Goal: Task Accomplishment & Management: Complete application form

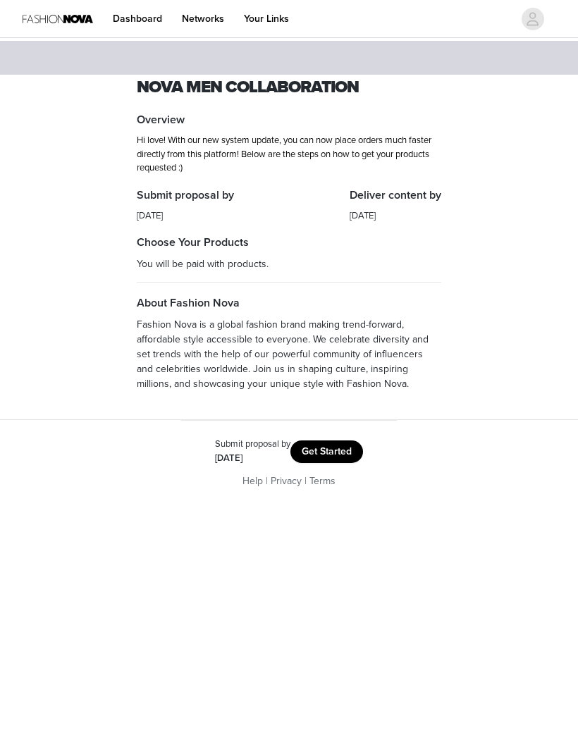
click at [154, 24] on link "Dashboard" at bounding box center [137, 19] width 66 height 32
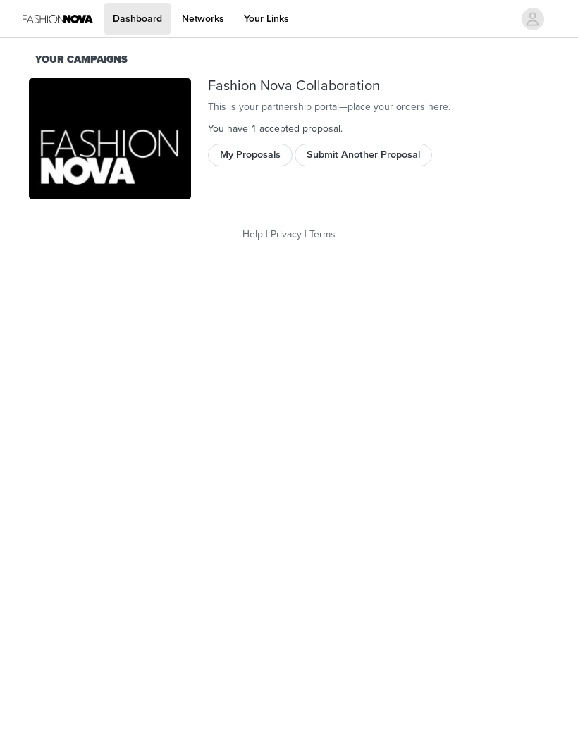
click at [356, 166] on button "Submit Another Proposal" at bounding box center [362, 155] width 137 height 23
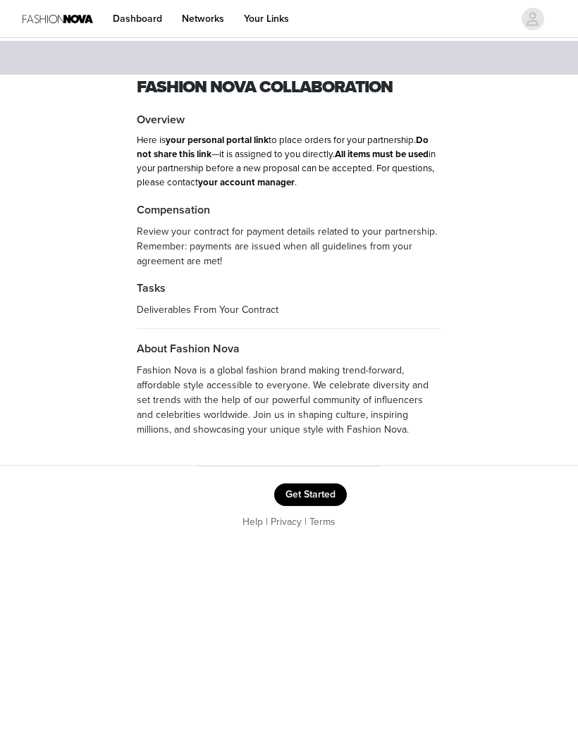
click at [318, 494] on button "Get Started" at bounding box center [310, 494] width 73 height 23
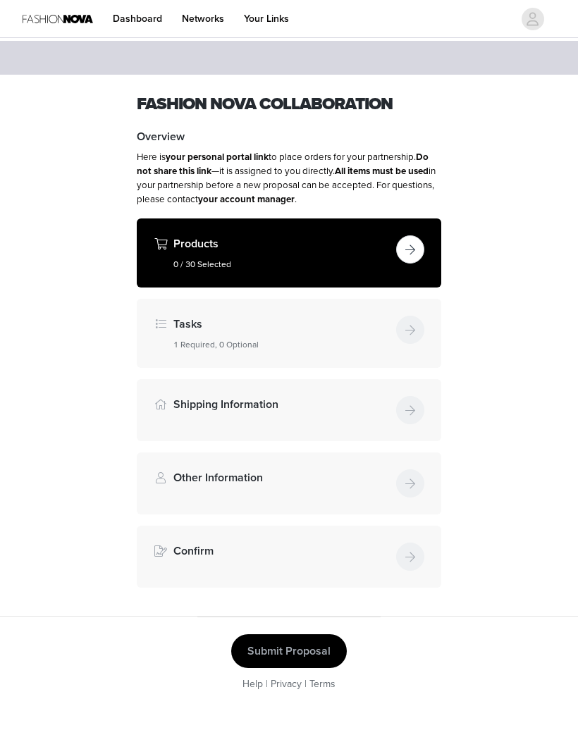
click at [413, 246] on button "button" at bounding box center [410, 249] width 28 height 28
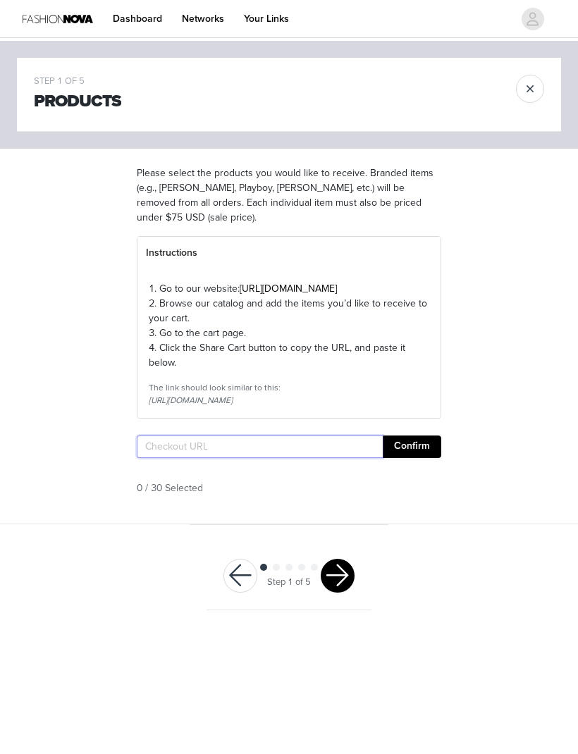
click at [212, 458] on input "text" at bounding box center [260, 446] width 246 height 23
click at [187, 458] on input "text" at bounding box center [260, 446] width 246 height 23
paste input "https://www.fashionnova.com/pages/shared-cart/39280800628860:1,39292193538172:1…"
type input "https://www.fashionnova.com/pages/shared-cart/39280800628860:1,39292193538172:1…"
click at [423, 458] on button "Confirm" at bounding box center [411, 446] width 58 height 23
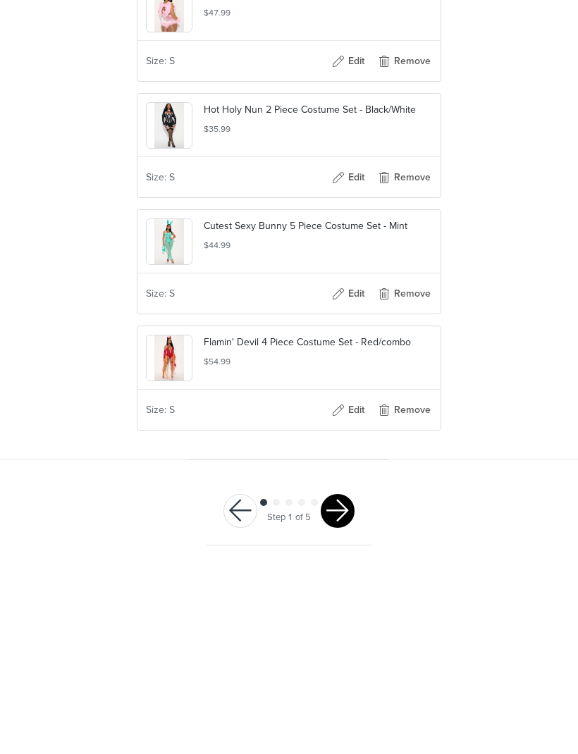
scroll to position [481, 0]
click at [348, 685] on button "button" at bounding box center [337, 702] width 34 height 34
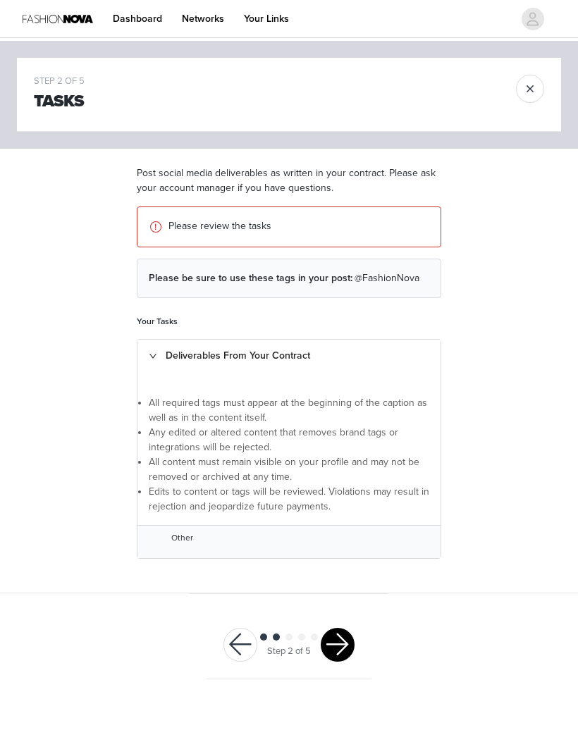
click at [342, 640] on button "button" at bounding box center [337, 645] width 34 height 34
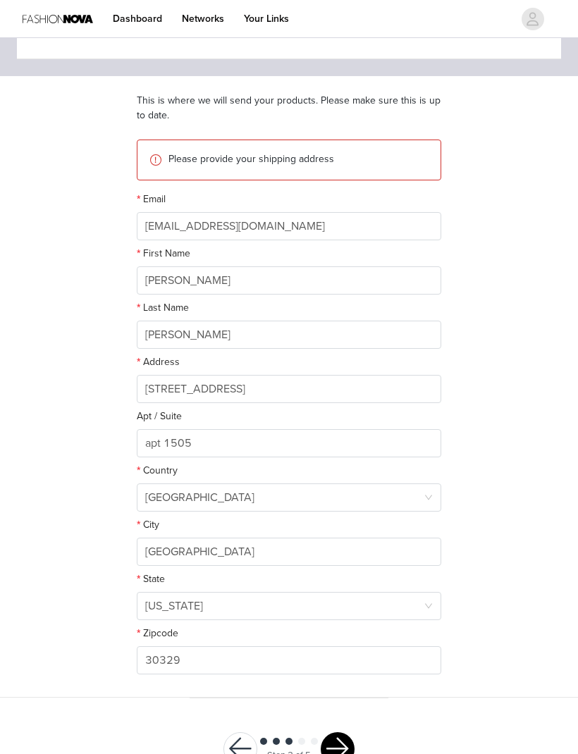
click at [352, 751] on button "button" at bounding box center [337, 750] width 34 height 34
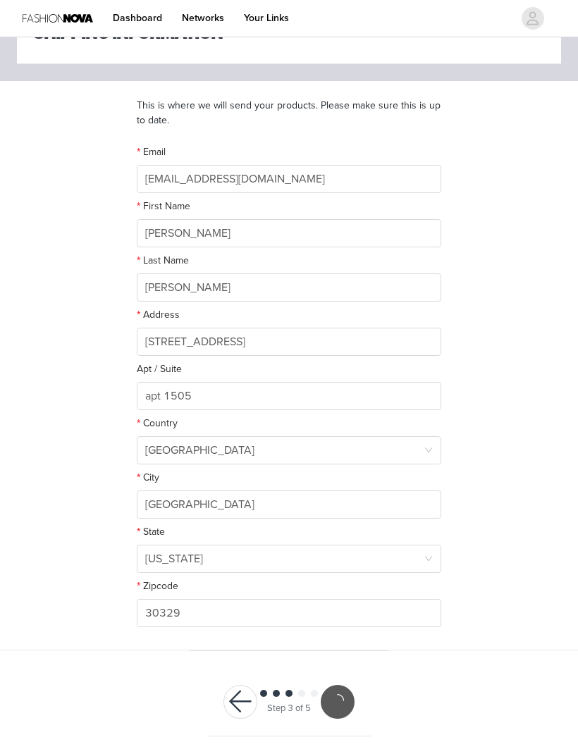
scroll to position [20, 0]
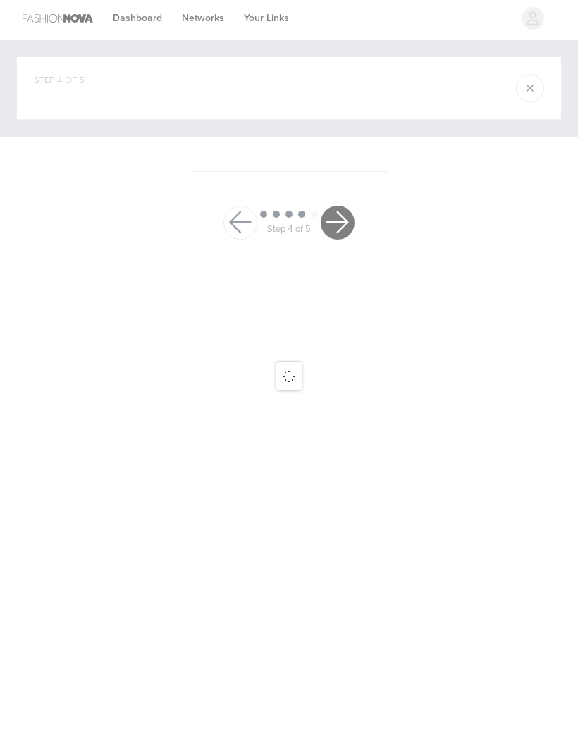
scroll to position [1, 0]
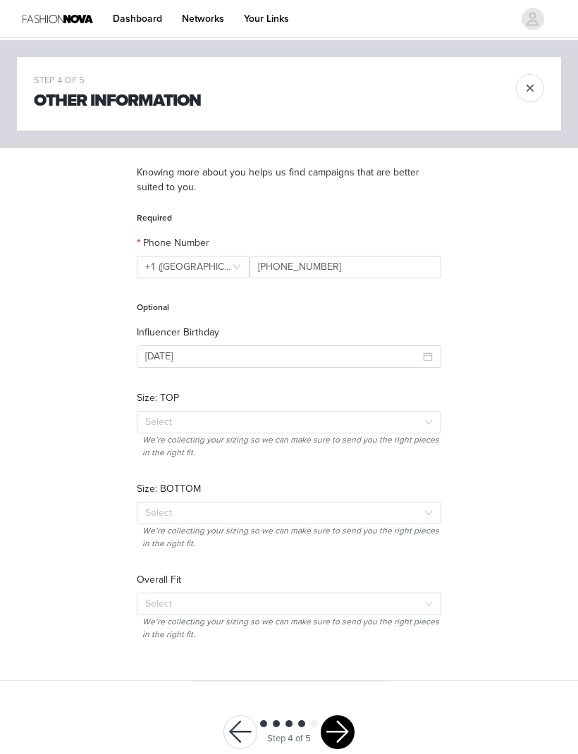
click at [421, 413] on div "Select" at bounding box center [284, 421] width 278 height 21
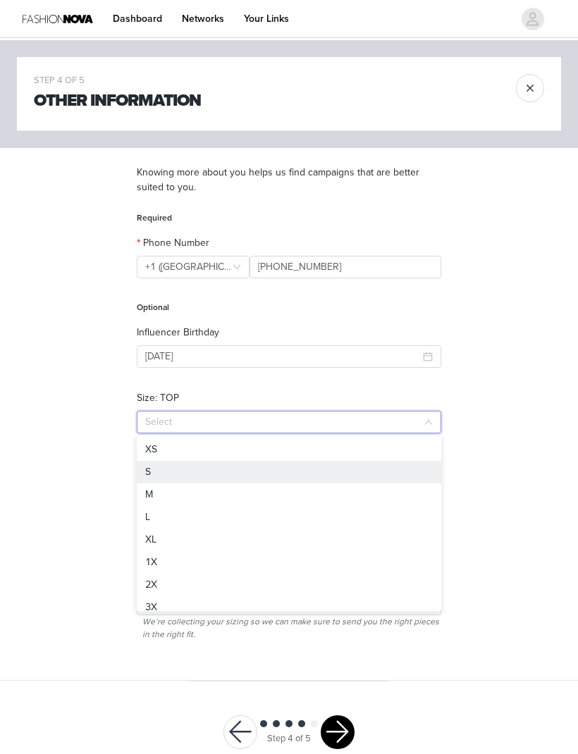
click at [356, 480] on li "S" at bounding box center [289, 472] width 304 height 23
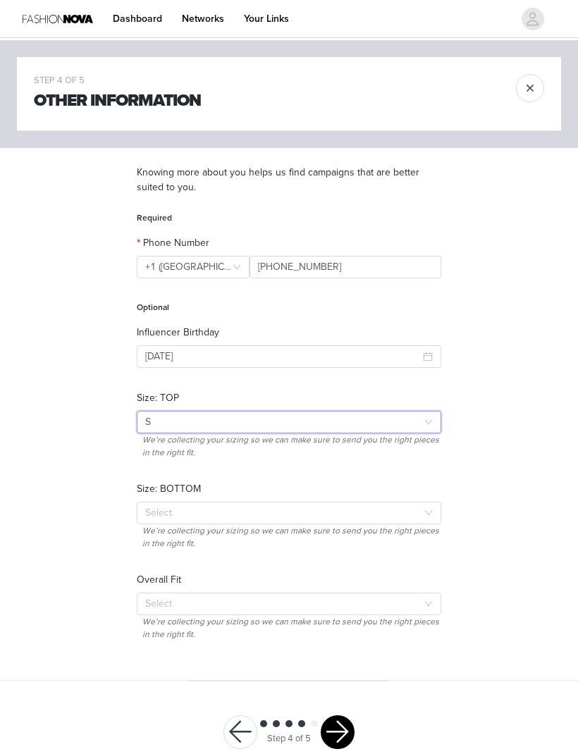
click at [380, 516] on div "Select" at bounding box center [281, 513] width 272 height 14
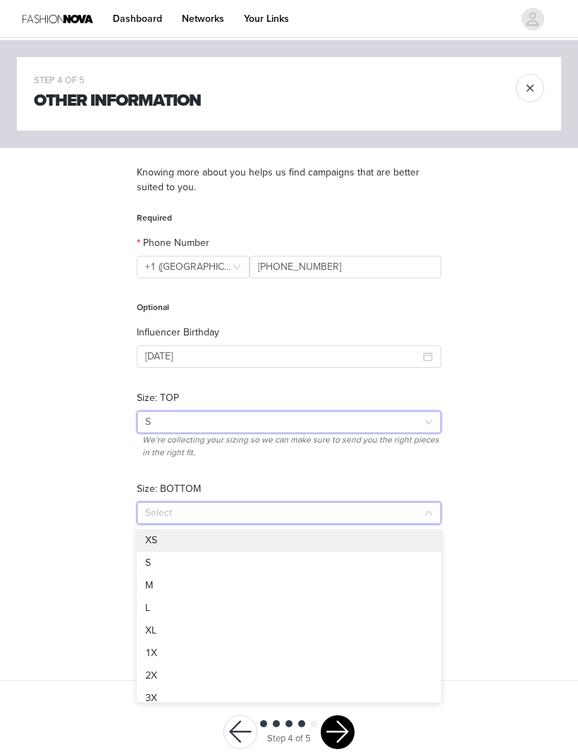
click at [382, 518] on div "Select" at bounding box center [281, 513] width 272 height 14
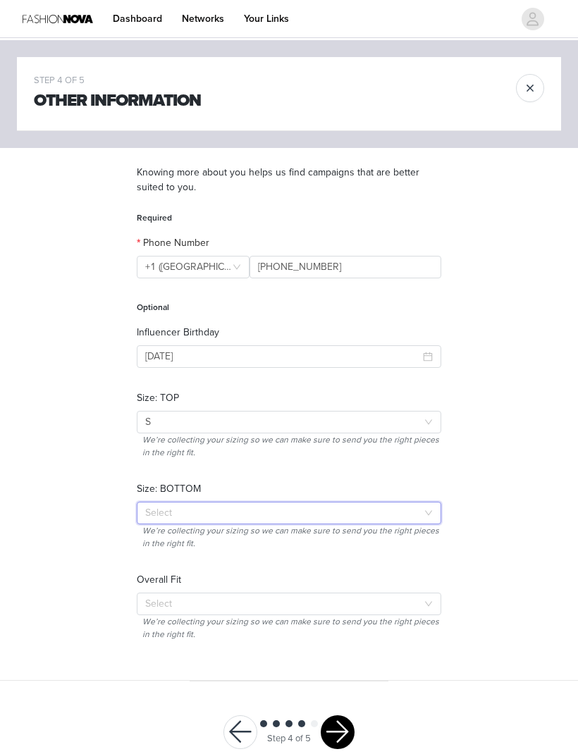
click at [387, 517] on div "Select" at bounding box center [281, 513] width 272 height 14
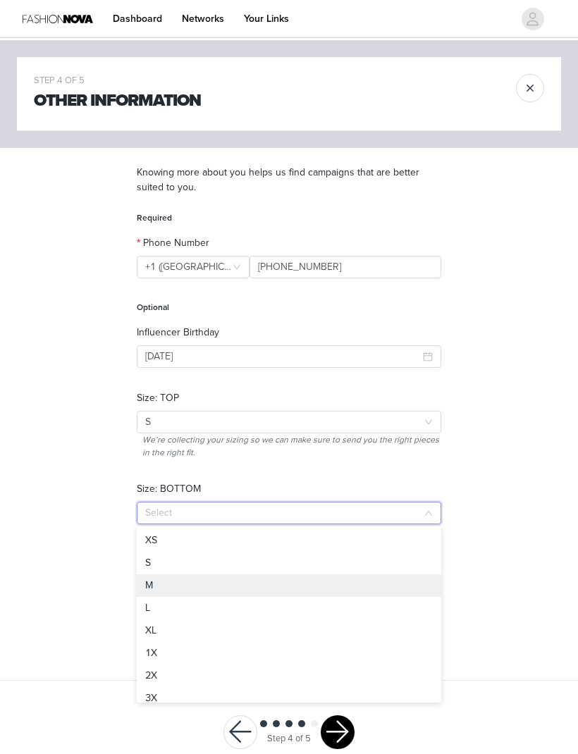
click at [326, 589] on li "M" at bounding box center [289, 585] width 304 height 23
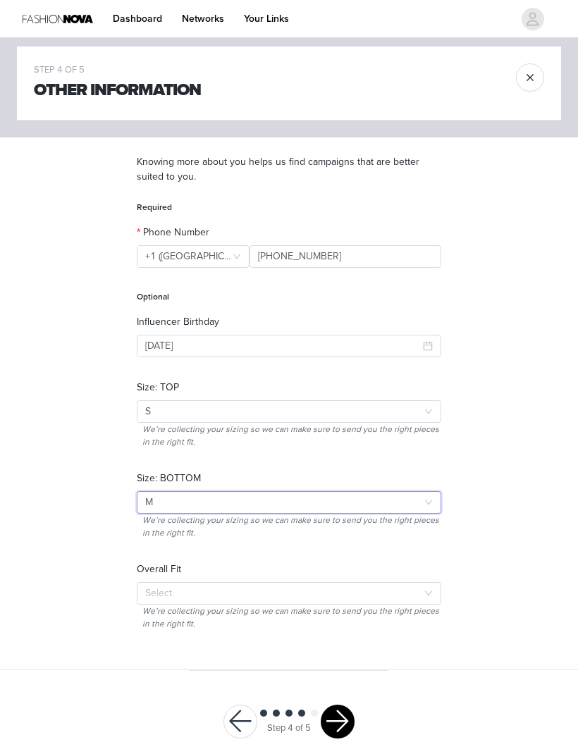
scroll to position [30, 0]
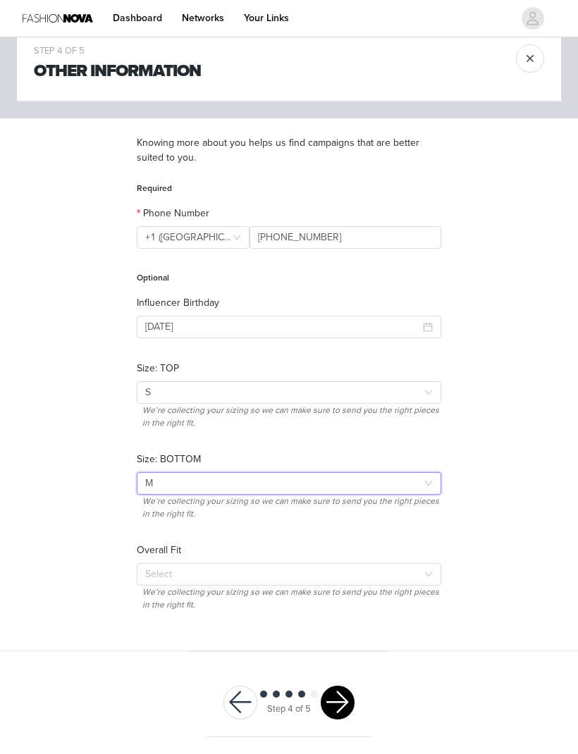
click at [393, 568] on div "Select" at bounding box center [281, 575] width 272 height 14
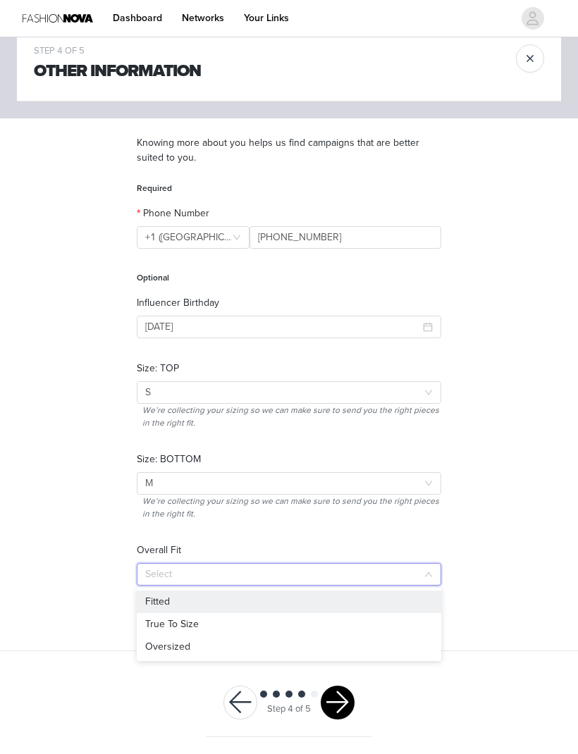
click at [376, 625] on li "True To Size" at bounding box center [289, 624] width 304 height 23
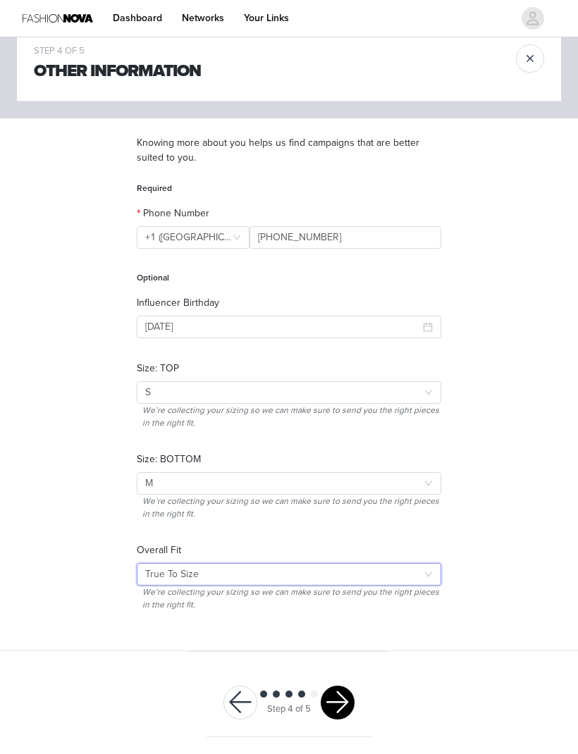
click at [414, 570] on div "Select True To Size" at bounding box center [284, 574] width 278 height 21
click at [427, 532] on form "Required Phone Number +1 (United States) +1 (United States) (678) 559-6038 Opti…" at bounding box center [289, 399] width 304 height 435
click at [339, 699] on button "button" at bounding box center [337, 703] width 34 height 34
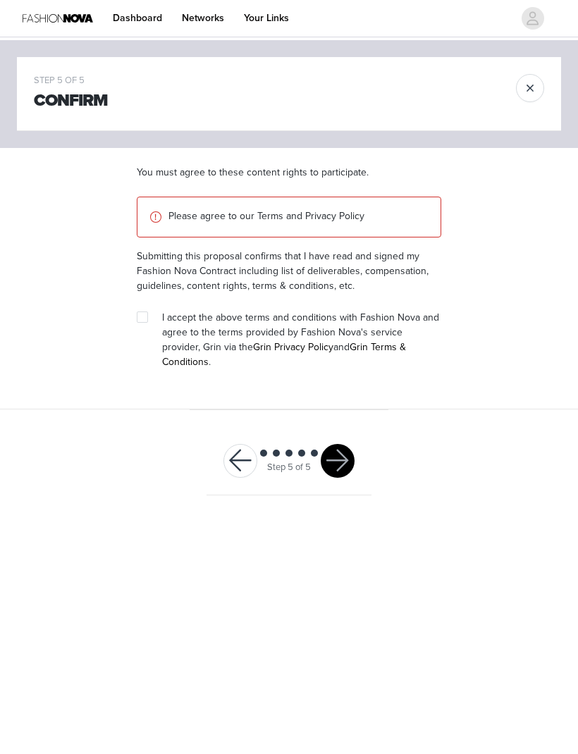
click at [144, 311] on label at bounding box center [142, 318] width 11 height 15
click at [144, 312] on input "checkbox" at bounding box center [142, 317] width 10 height 10
checkbox input "true"
click at [338, 451] on button "button" at bounding box center [337, 461] width 34 height 34
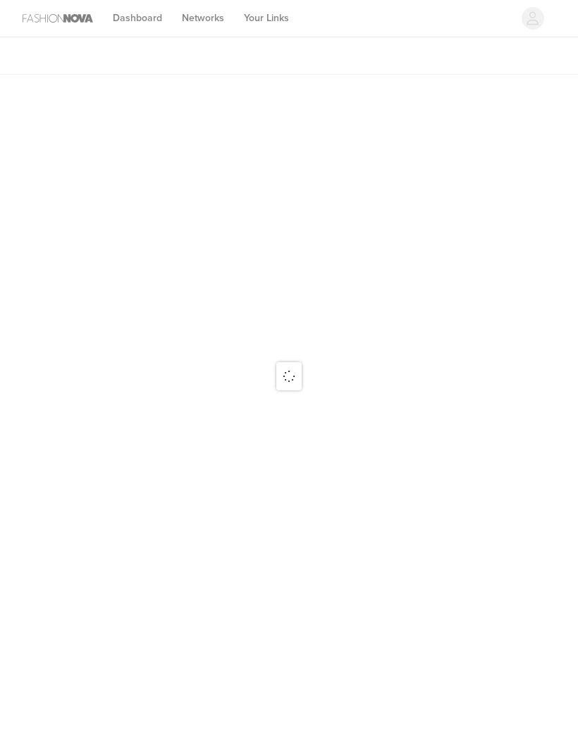
scroll to position [1, 0]
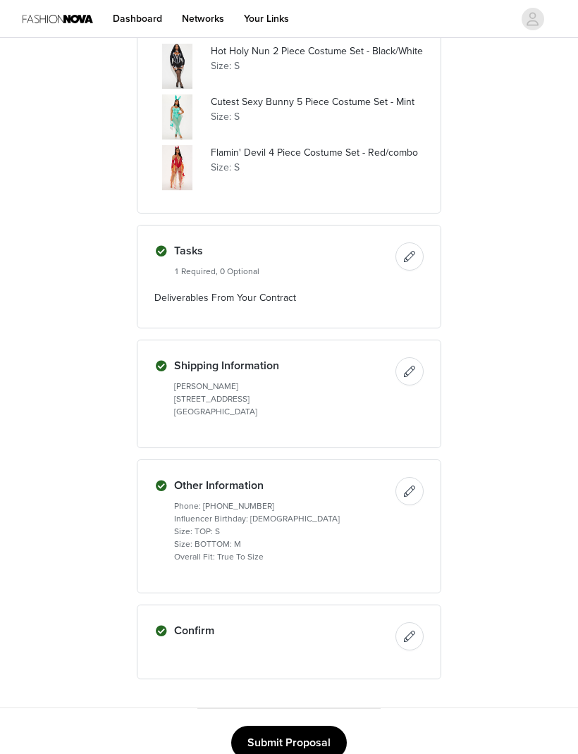
click at [307, 737] on button "Submit Proposal" at bounding box center [289, 743] width 116 height 34
